Goal: Transaction & Acquisition: Purchase product/service

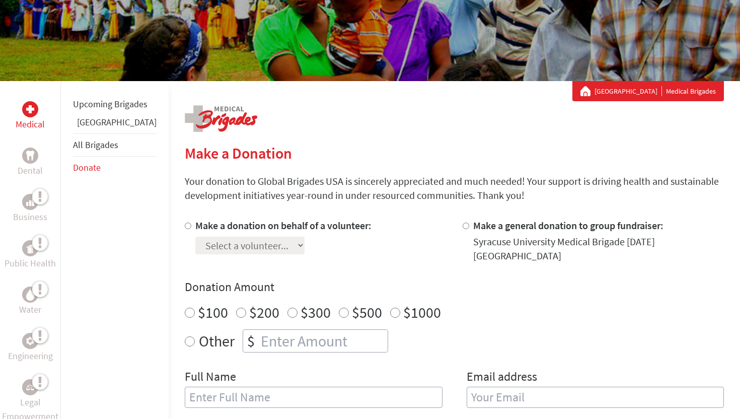
scroll to position [120, 0]
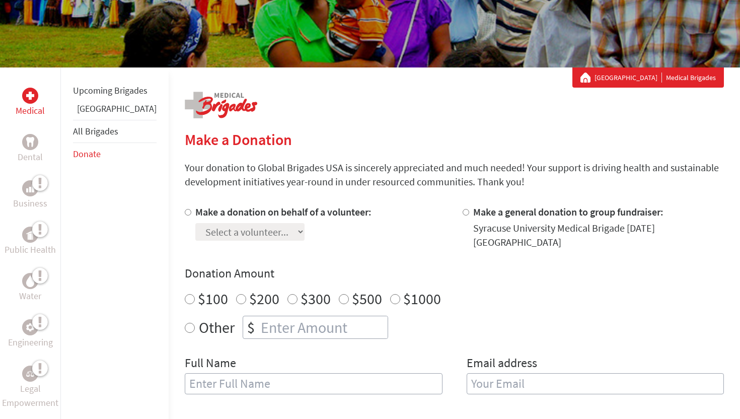
click at [90, 114] on link "[GEOGRAPHIC_DATA]" at bounding box center [117, 109] width 80 height 12
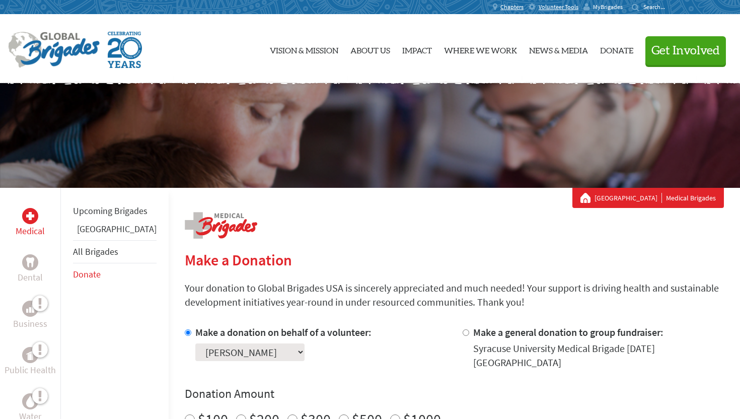
click at [600, 8] on span "MyBrigades" at bounding box center [608, 7] width 30 height 8
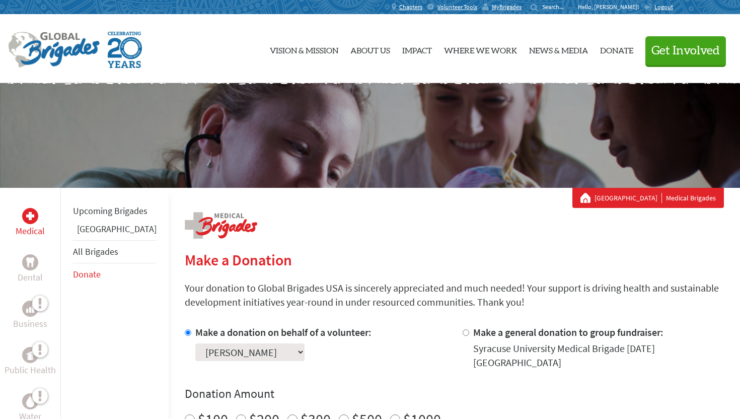
scroll to position [77, 0]
